Goal: Transaction & Acquisition: Purchase product/service

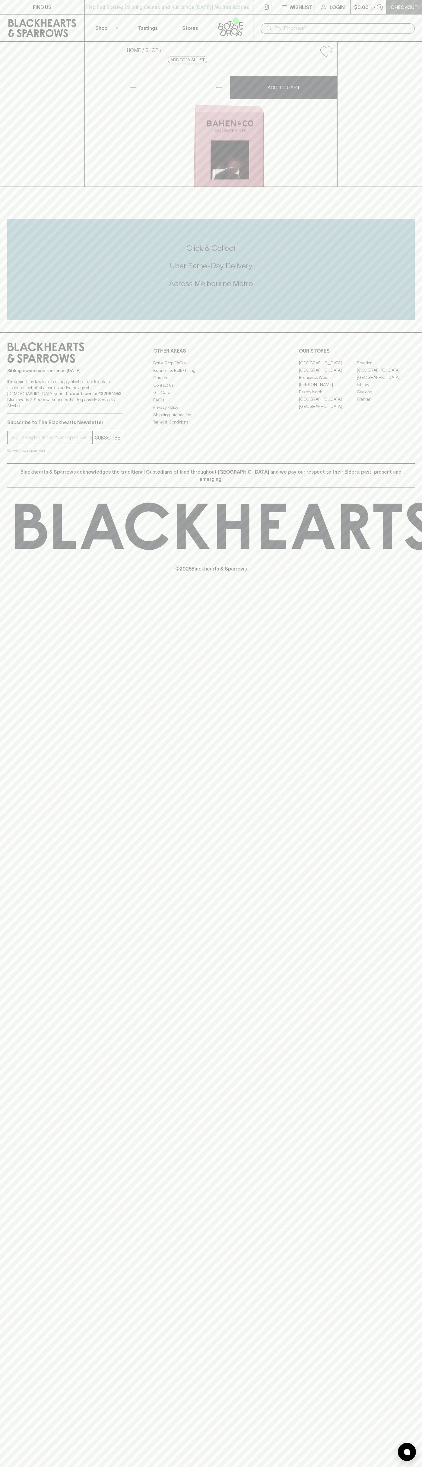
click at [393, 6] on p "Checkout" at bounding box center [404, 7] width 27 height 7
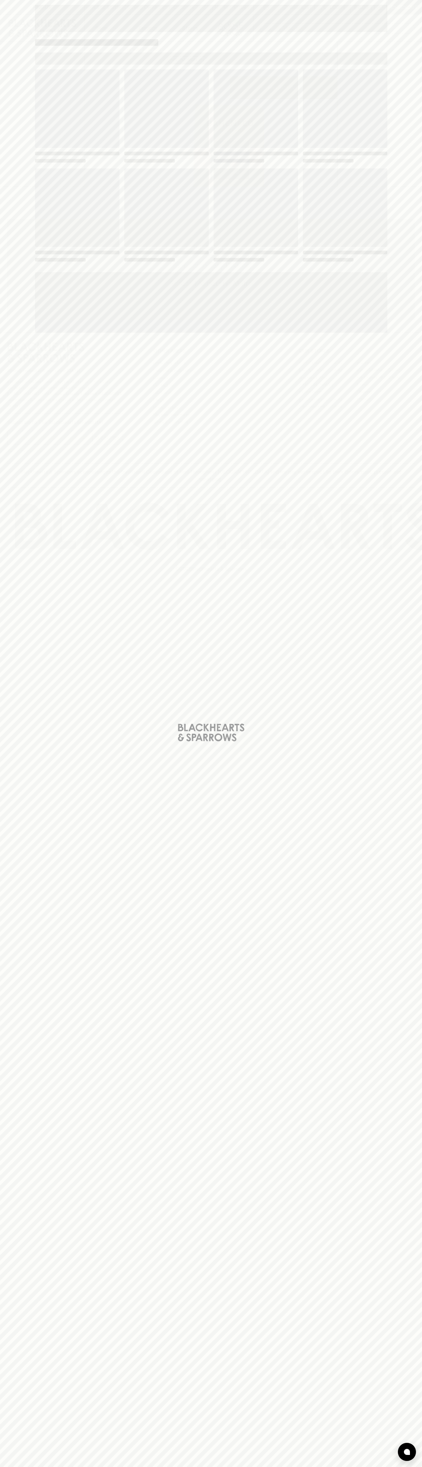
click at [400, 1266] on div "Loading" at bounding box center [211, 733] width 422 height 1467
click at [57, 1467] on html "FIND US | No Bad Bottles | Sibling Owned and Run Since [DATE] | No Bad Bottles …" at bounding box center [211, 733] width 422 height 1467
click at [4, 1354] on div "Loading" at bounding box center [211, 733] width 422 height 1467
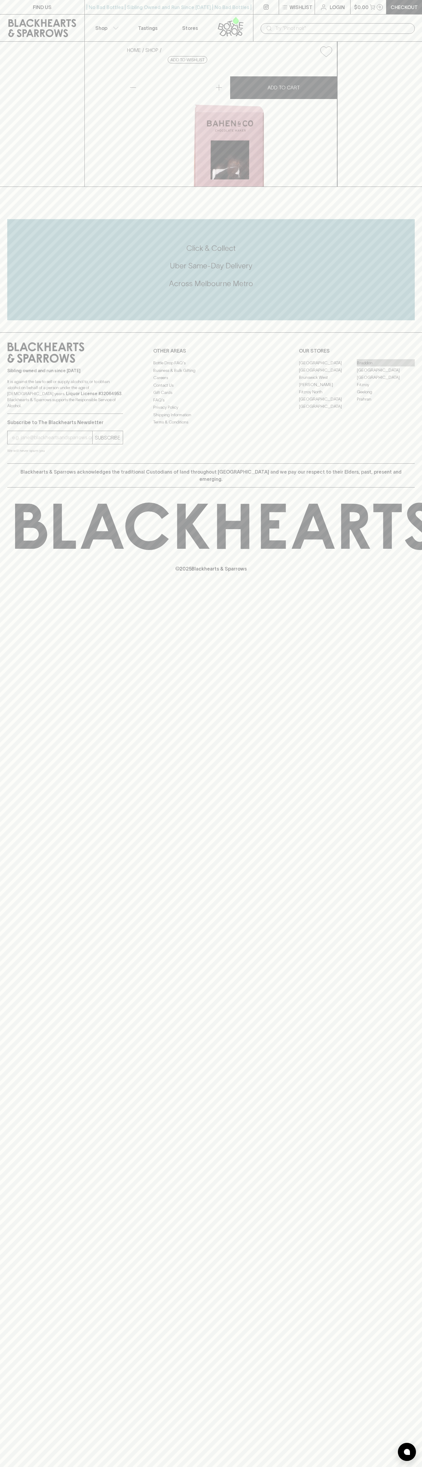
click at [386, 367] on link "Braddon" at bounding box center [386, 362] width 58 height 7
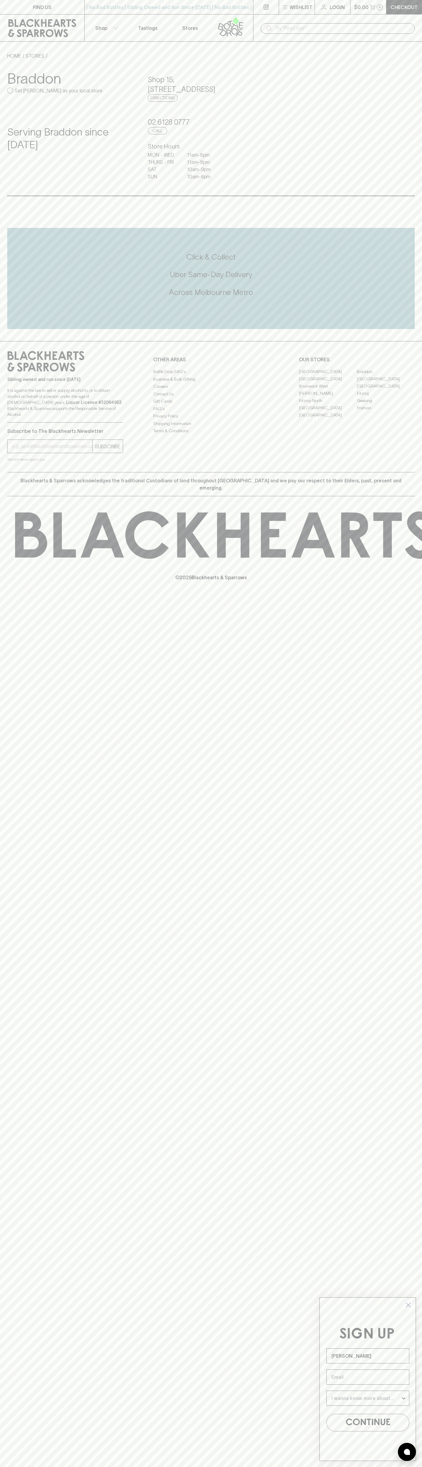
type input "John Smith"
